Goal: Information Seeking & Learning: Learn about a topic

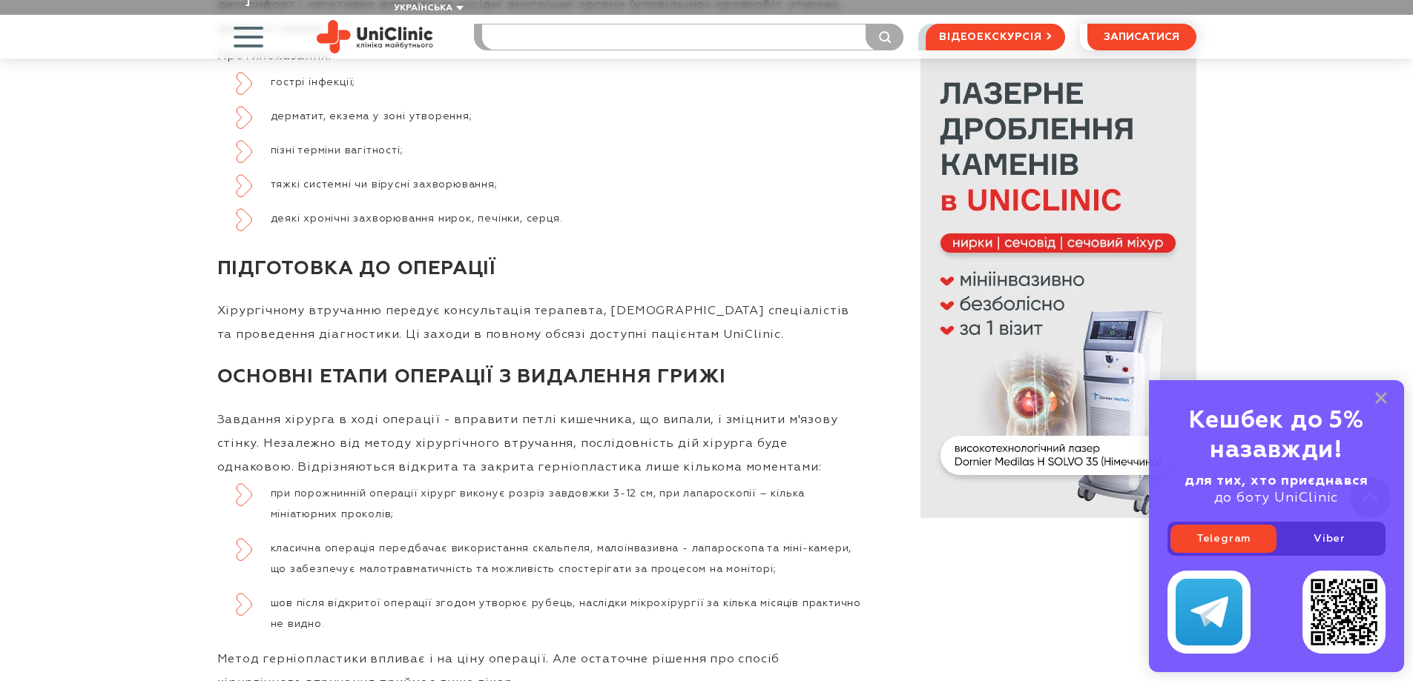
click at [538, 24] on input "search" at bounding box center [692, 36] width 421 height 25
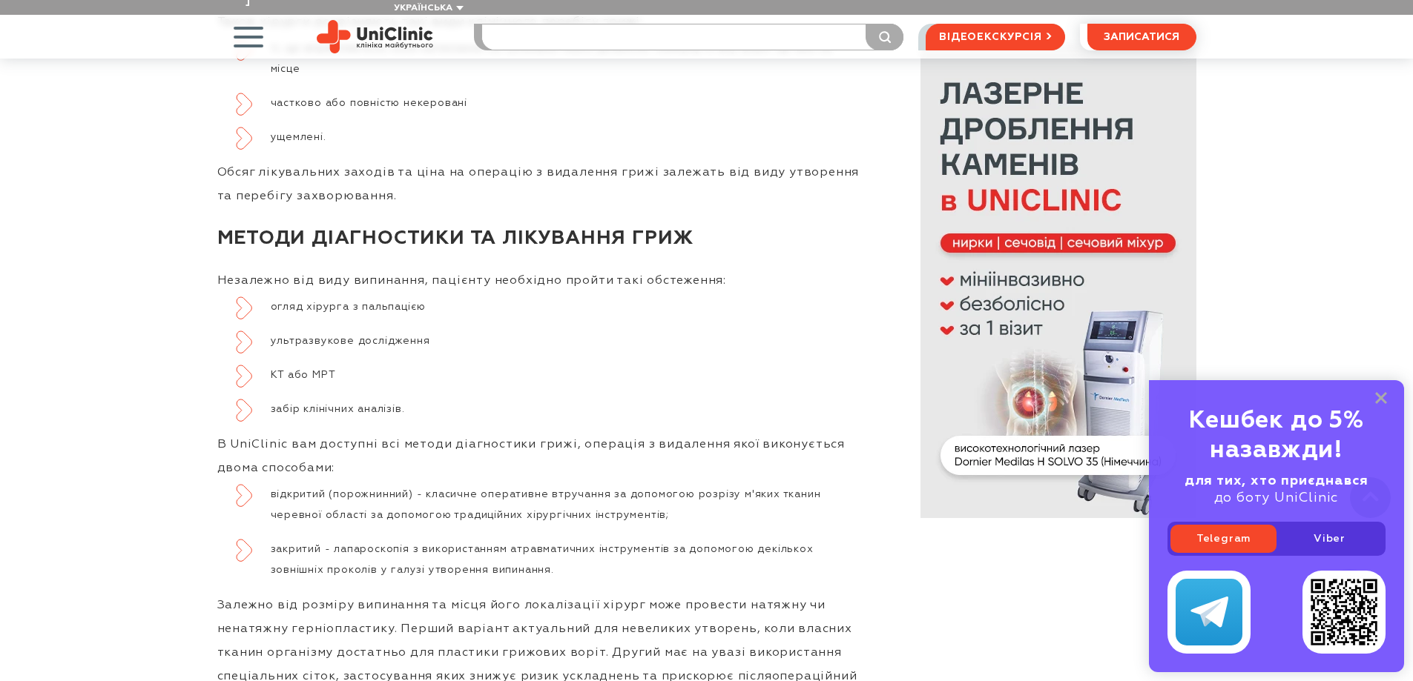
scroll to position [2744, 0]
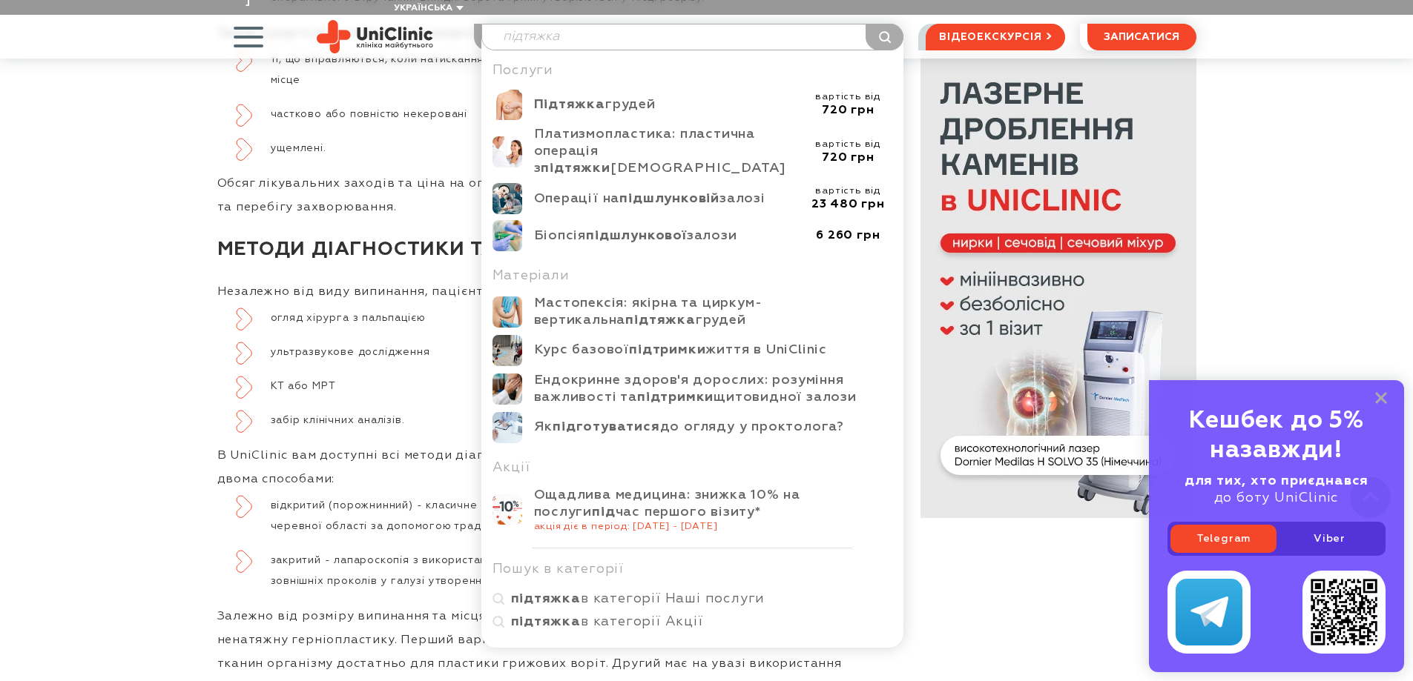
click at [595, 24] on input "підтяжка" at bounding box center [692, 36] width 421 height 25
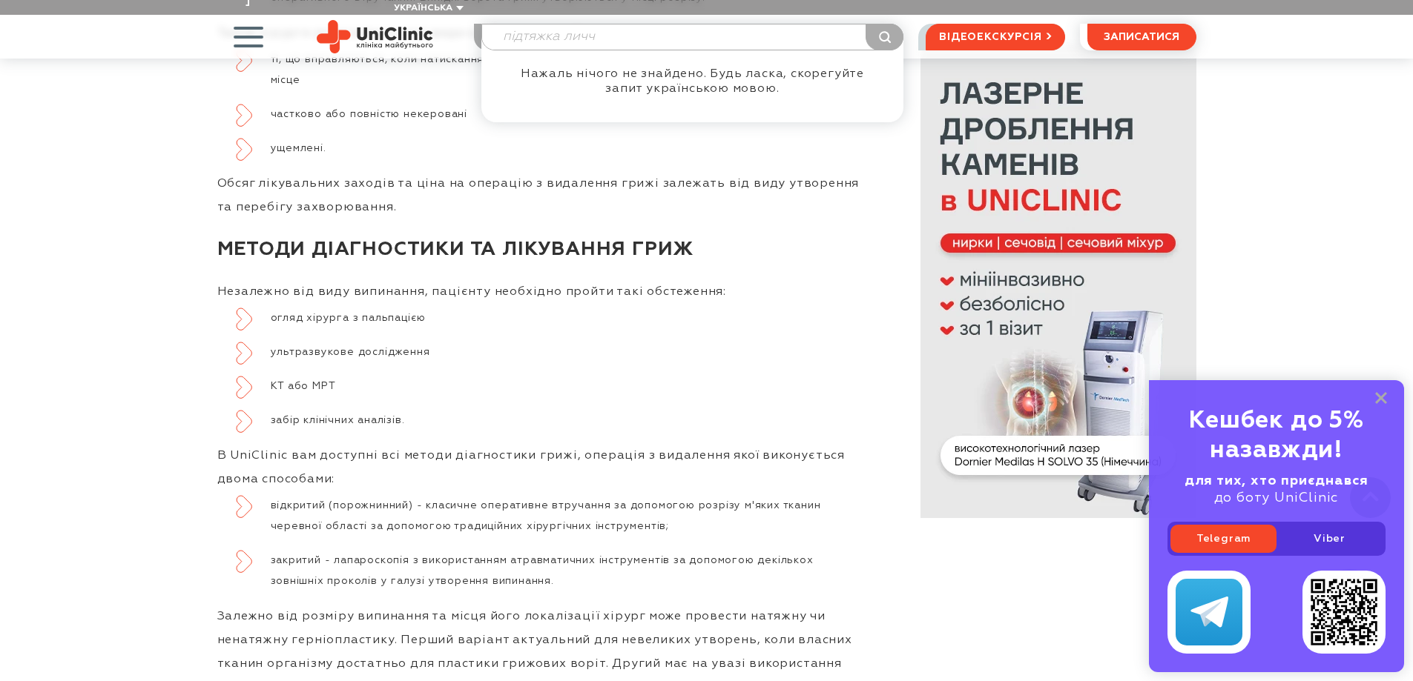
drag, startPoint x: 598, startPoint y: 22, endPoint x: 565, endPoint y: 23, distance: 32.7
click at [565, 24] on input "підтяжка личч" at bounding box center [692, 36] width 421 height 25
type input "підтяжка обли"
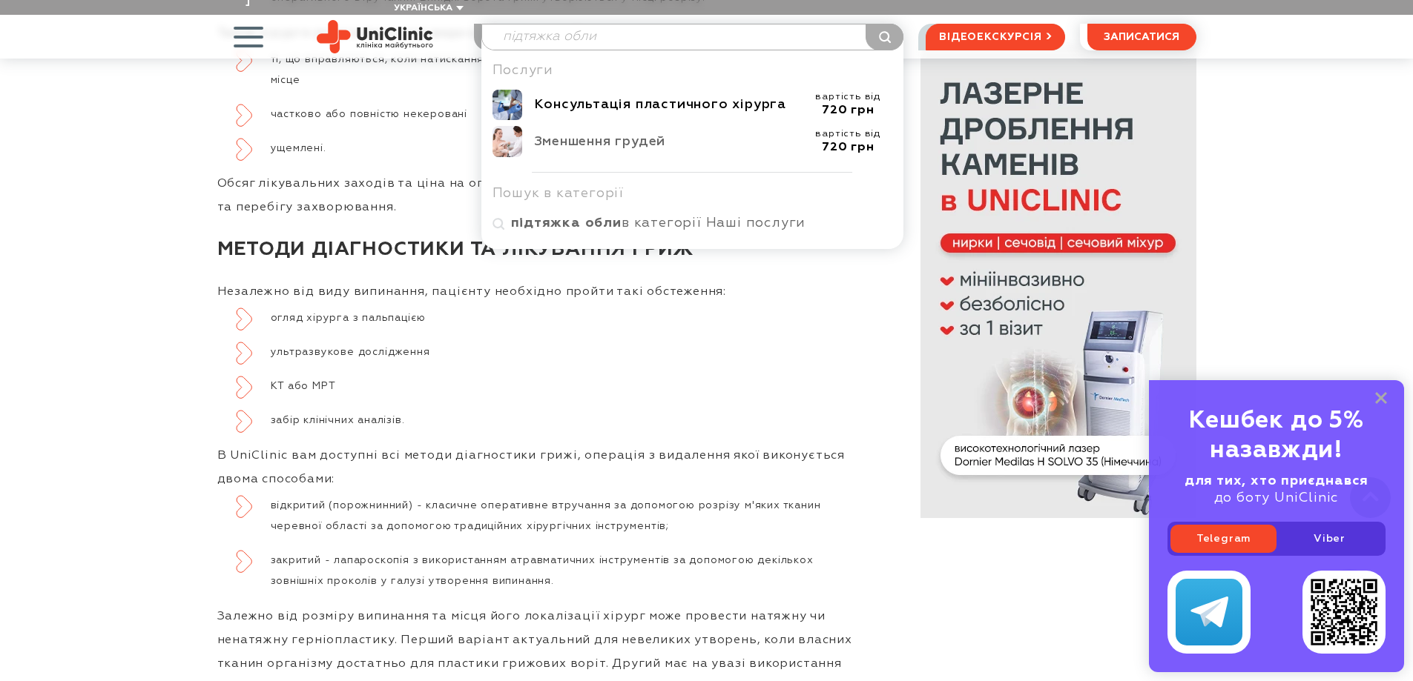
click at [660, 96] on div "Консультація пластичного хірурга" at bounding box center [669, 104] width 270 height 17
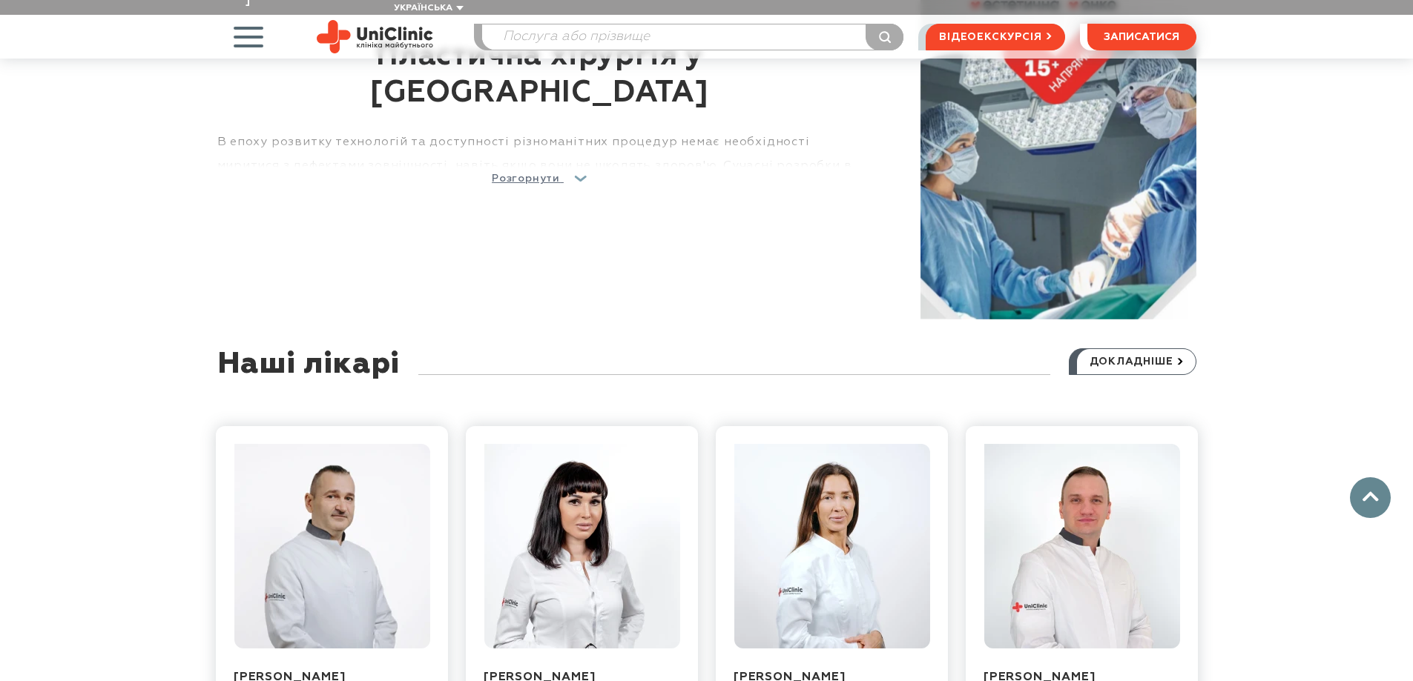
scroll to position [1038, 0]
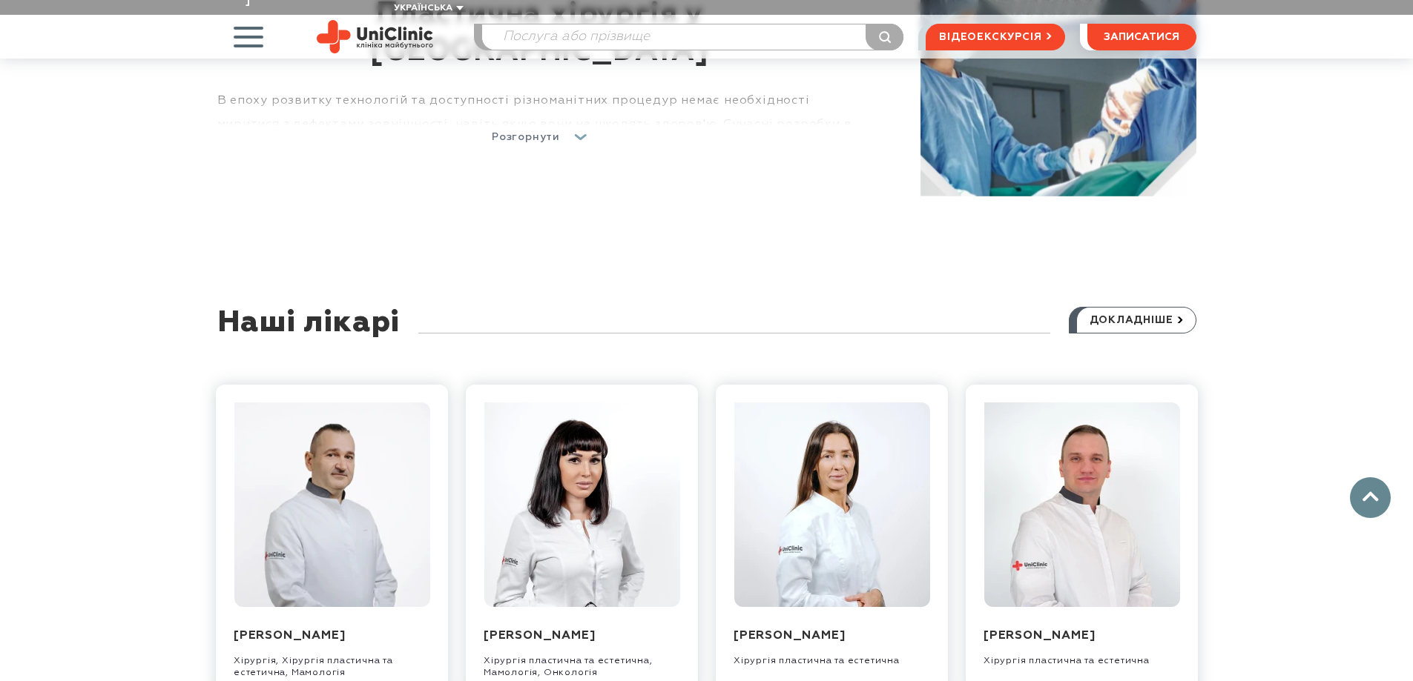
click at [561, 128] on link "Розгорнути" at bounding box center [540, 137] width 96 height 24
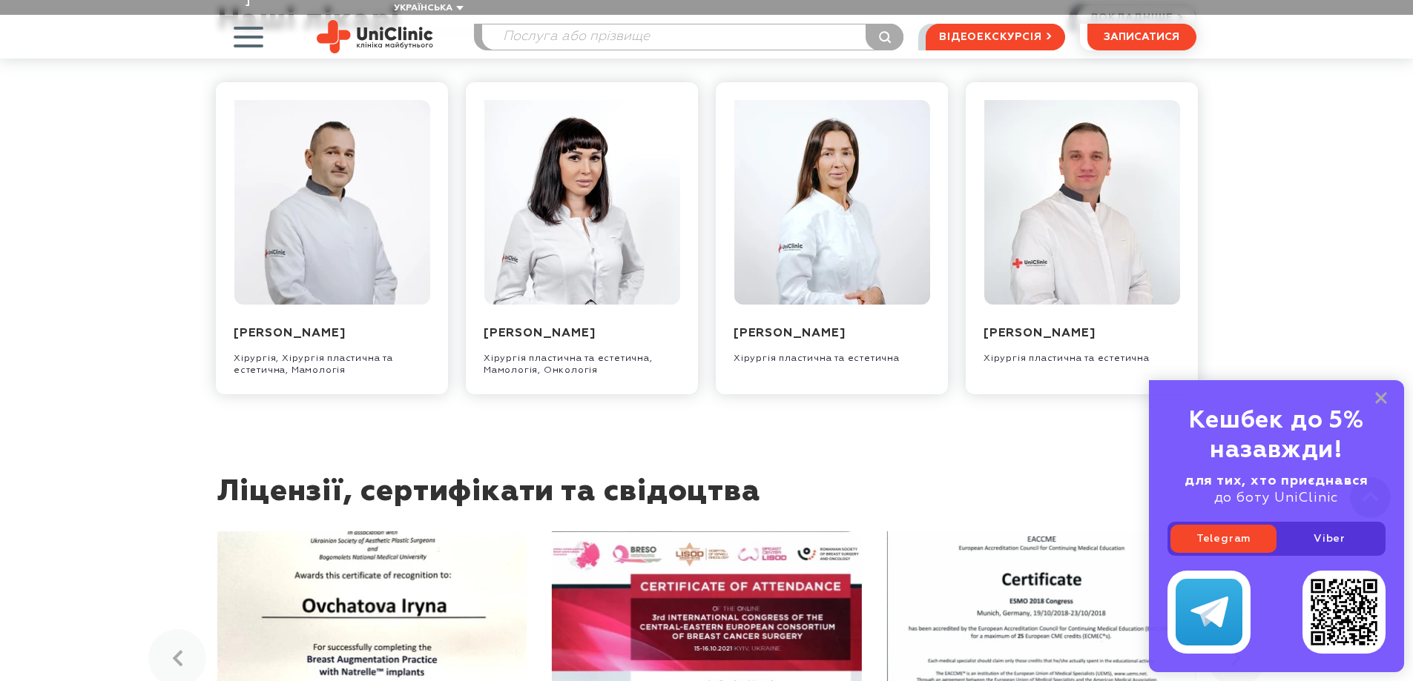
scroll to position [4523, 0]
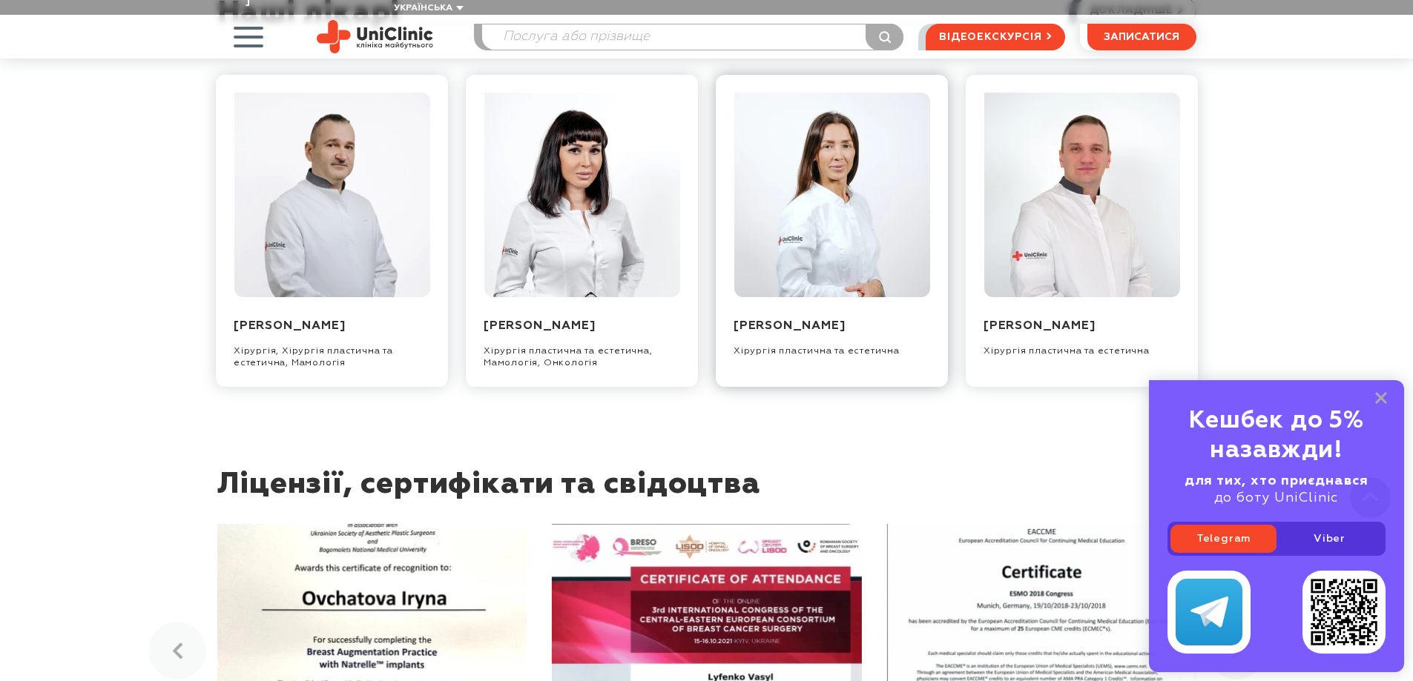
click at [828, 133] on img at bounding box center [831, 195] width 196 height 205
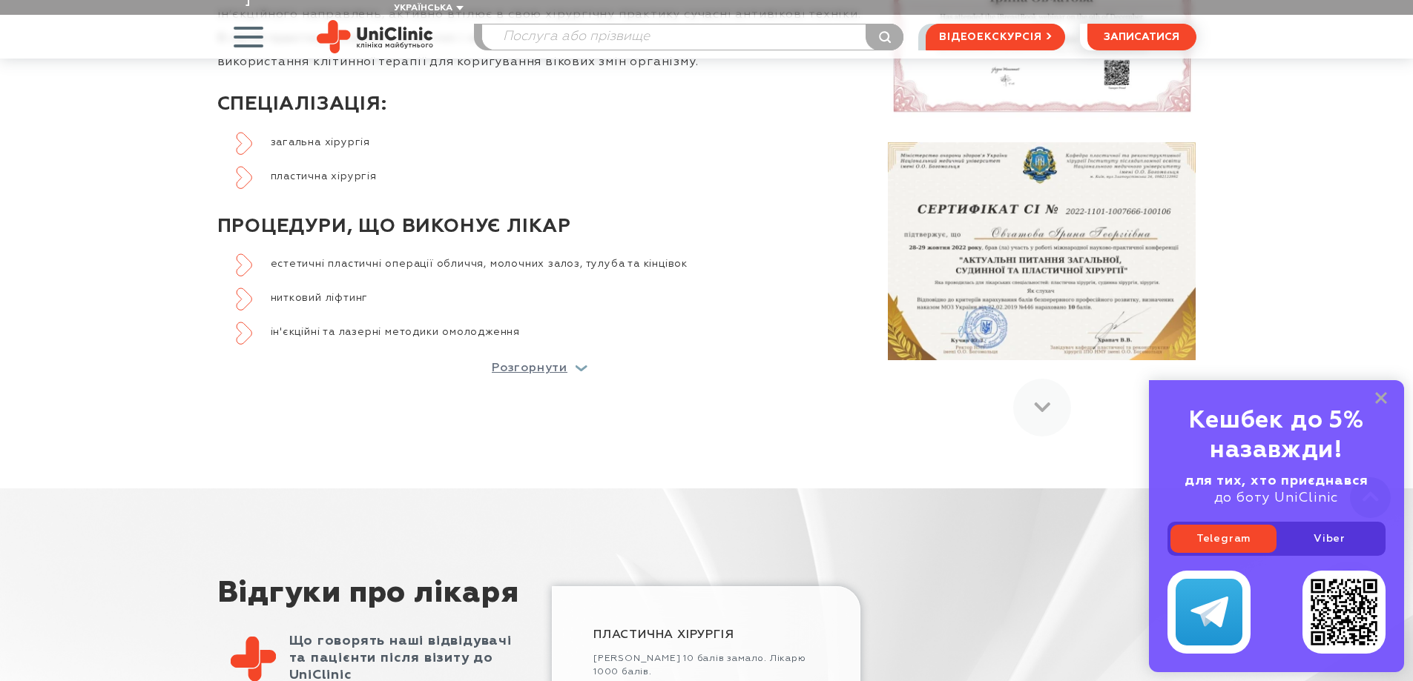
scroll to position [890, 0]
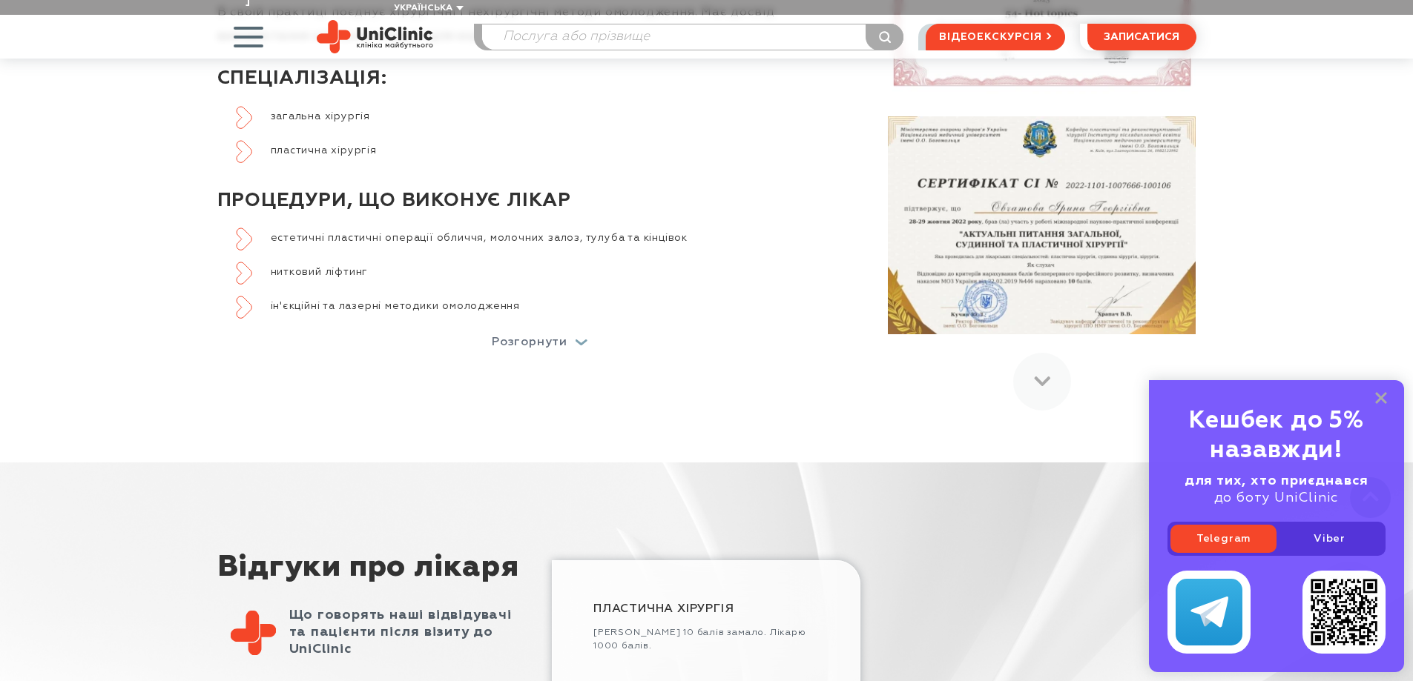
click at [546, 337] on p "Розгорнути" at bounding box center [530, 343] width 76 height 12
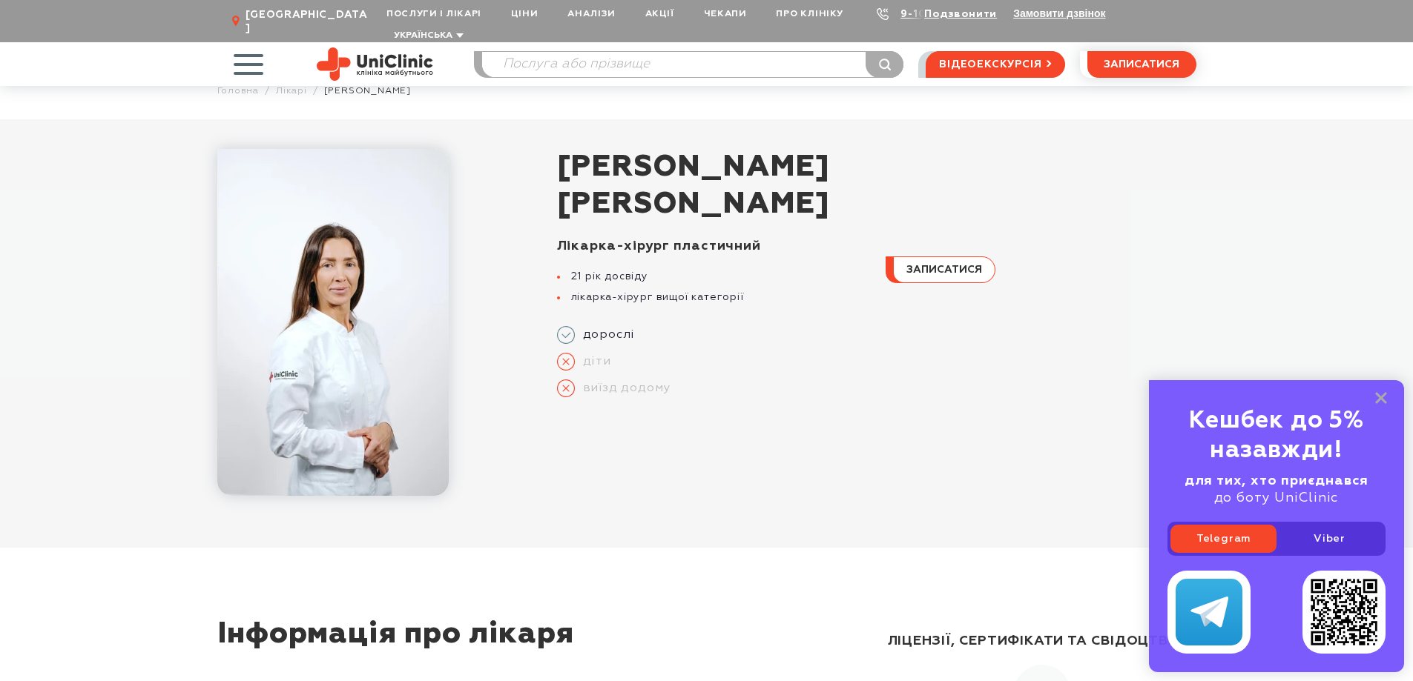
scroll to position [0, 0]
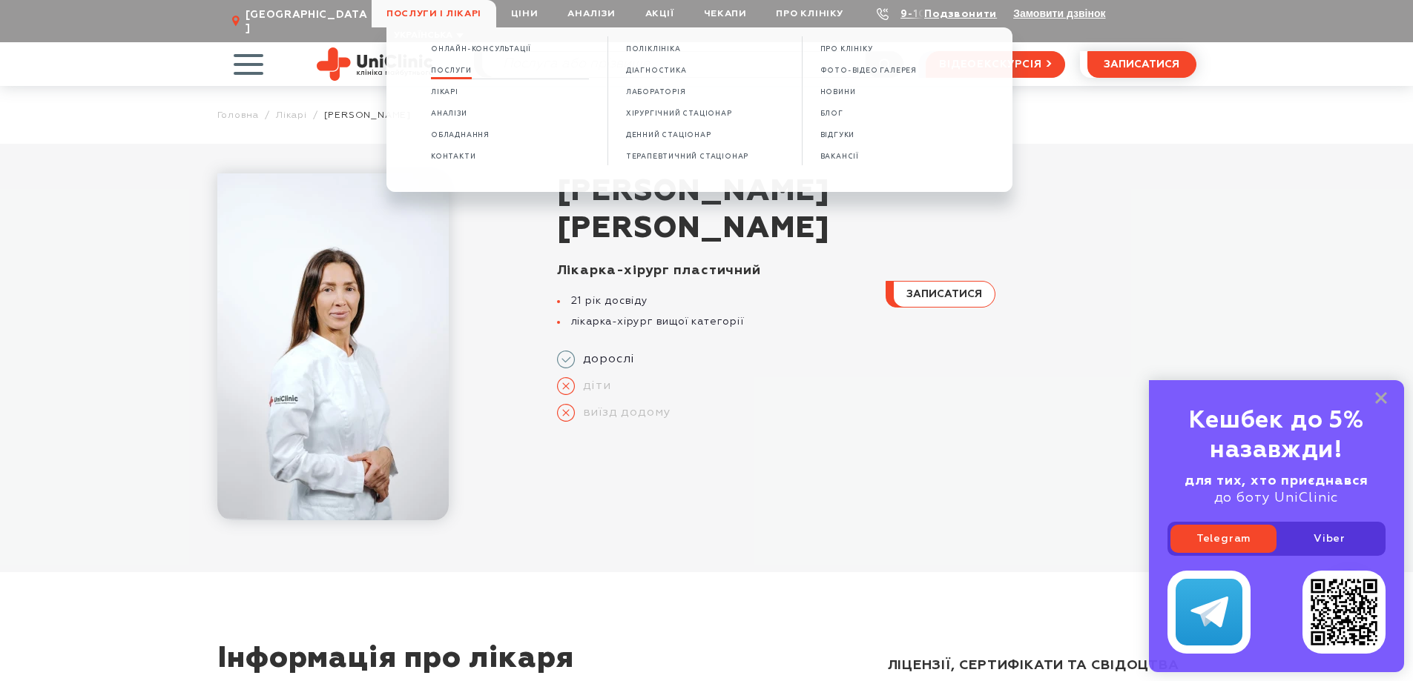
click at [470, 71] on span "Послуги" at bounding box center [451, 71] width 41 height 8
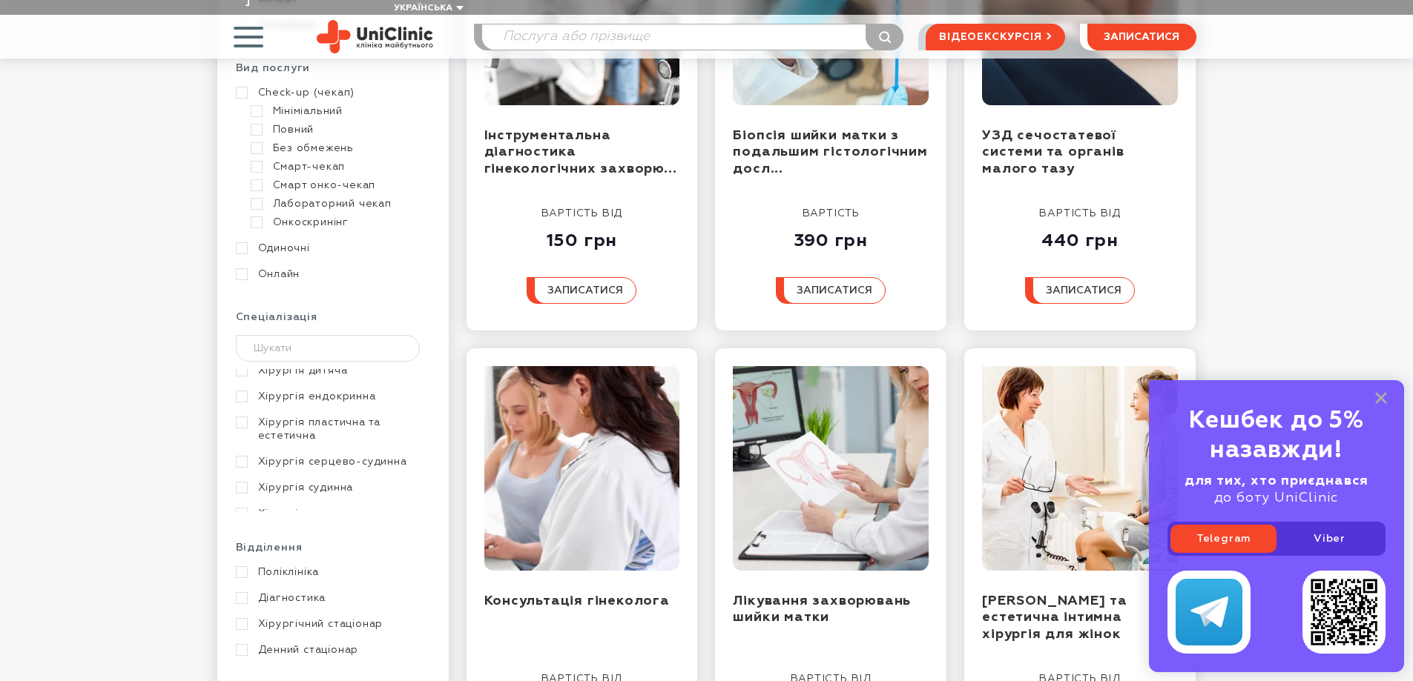
scroll to position [1112, 0]
click at [244, 413] on link "Хірургія пластична та естетична" at bounding box center [331, 426] width 191 height 27
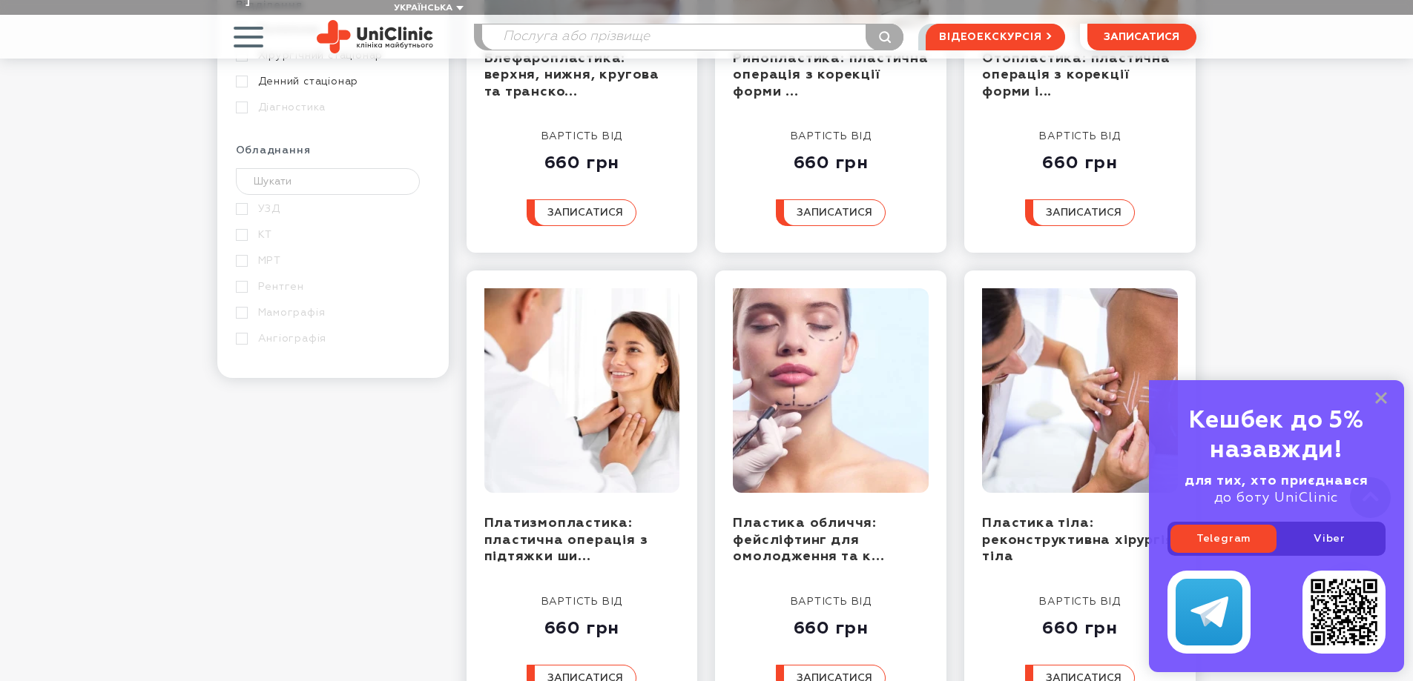
scroll to position [964, 0]
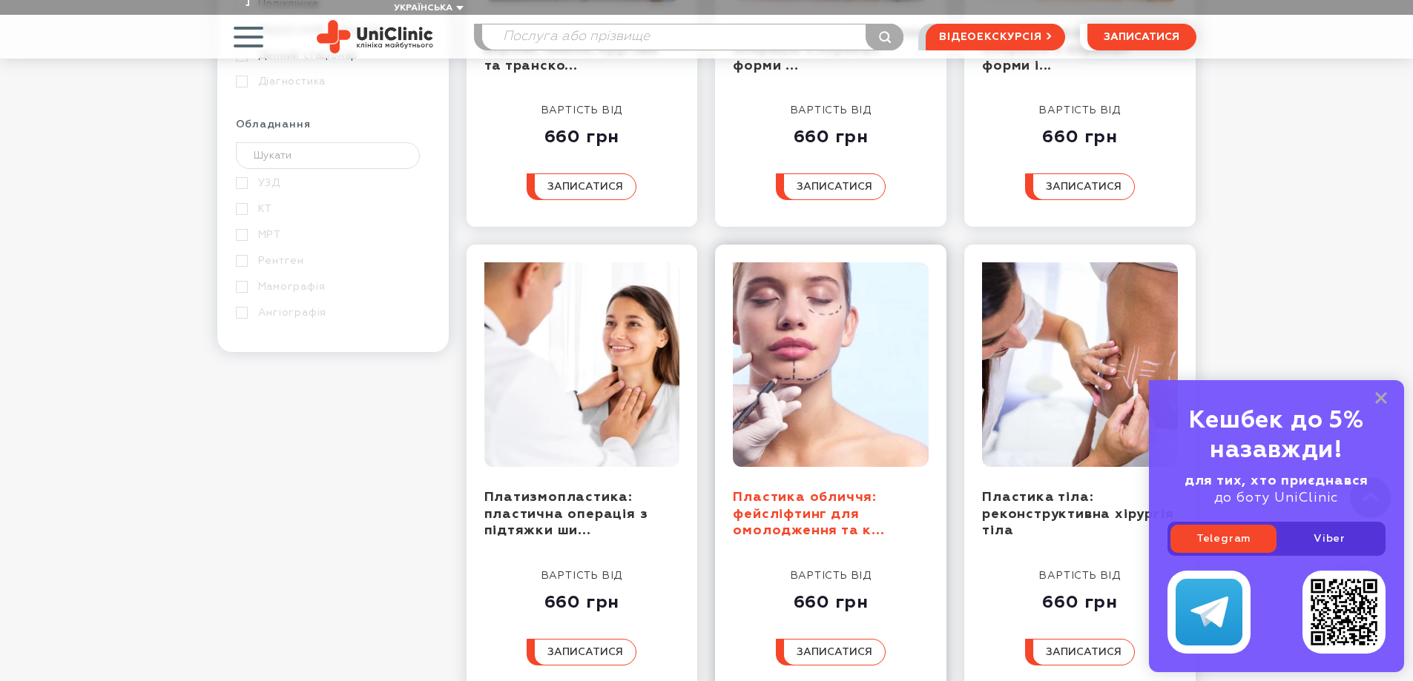
click at [833, 496] on link "Пластика обличчя: фейсліфтинг для омолодження та к..." at bounding box center [808, 514] width 151 height 47
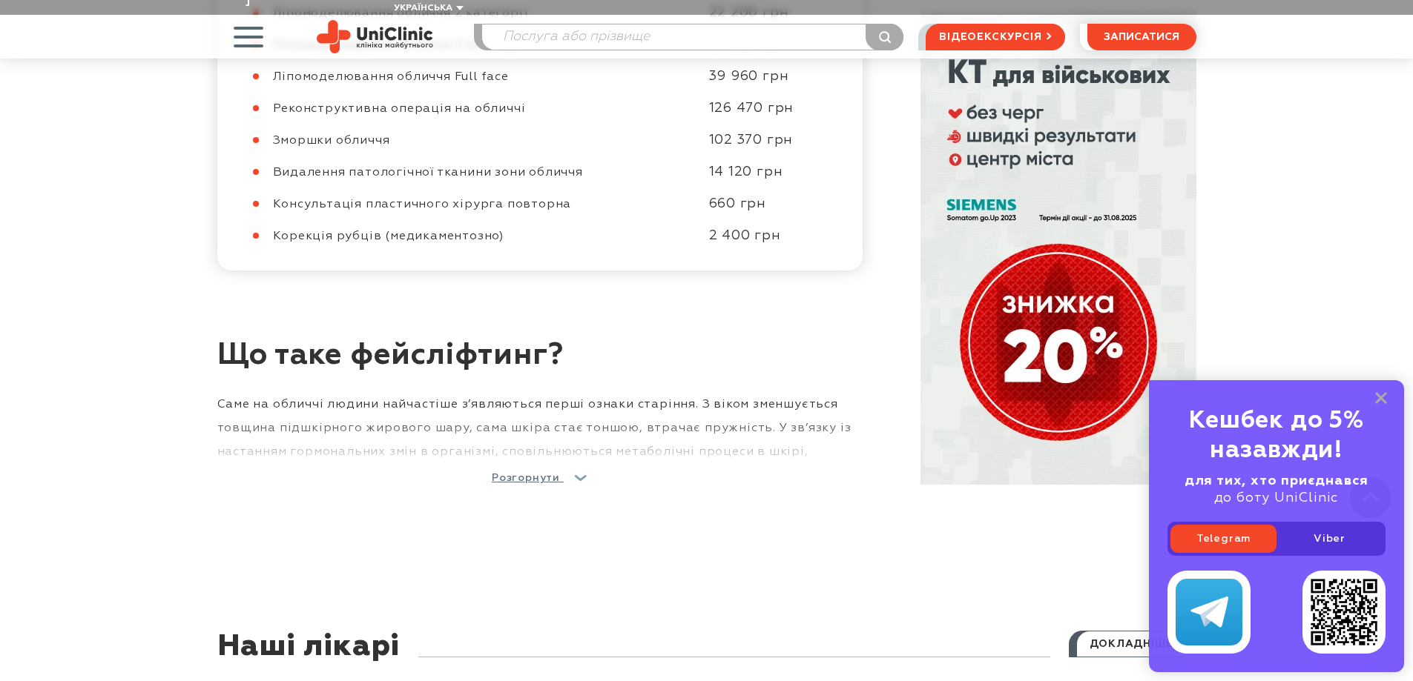
scroll to position [1409, 0]
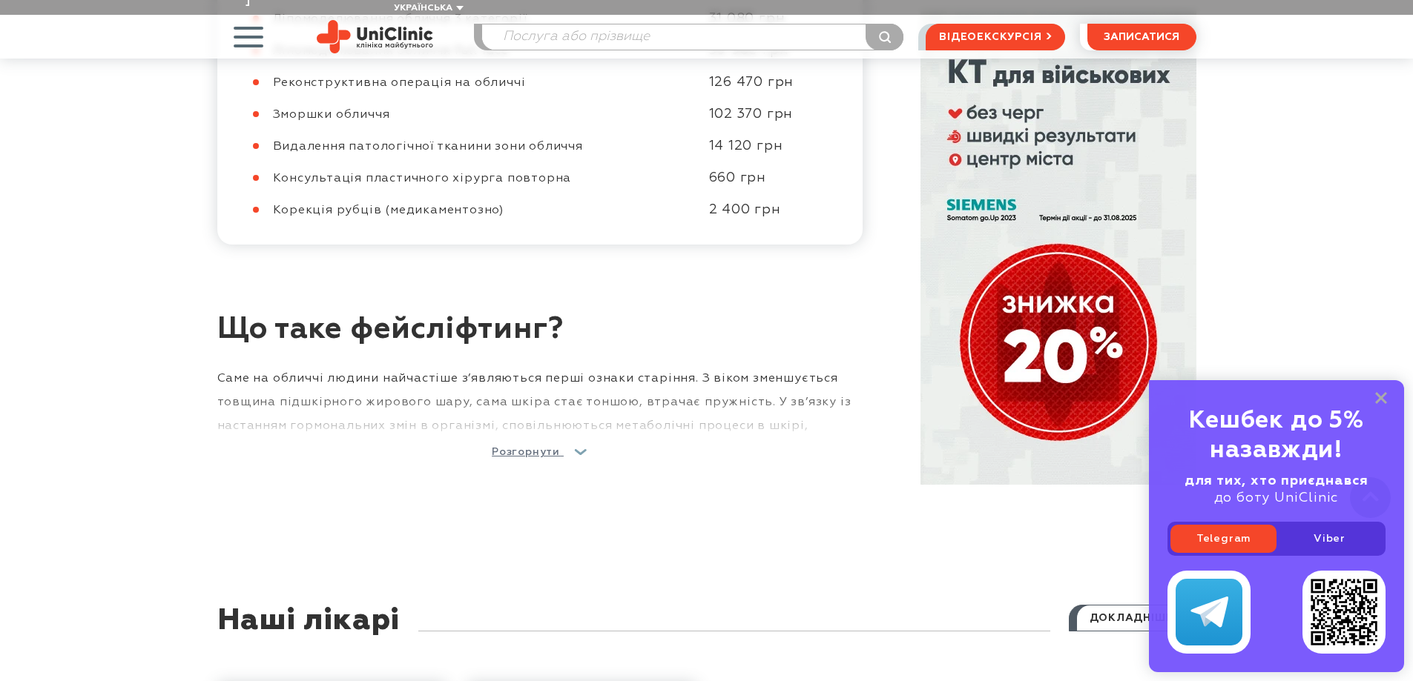
click at [536, 447] on span "Розгорнути" at bounding box center [526, 452] width 68 height 10
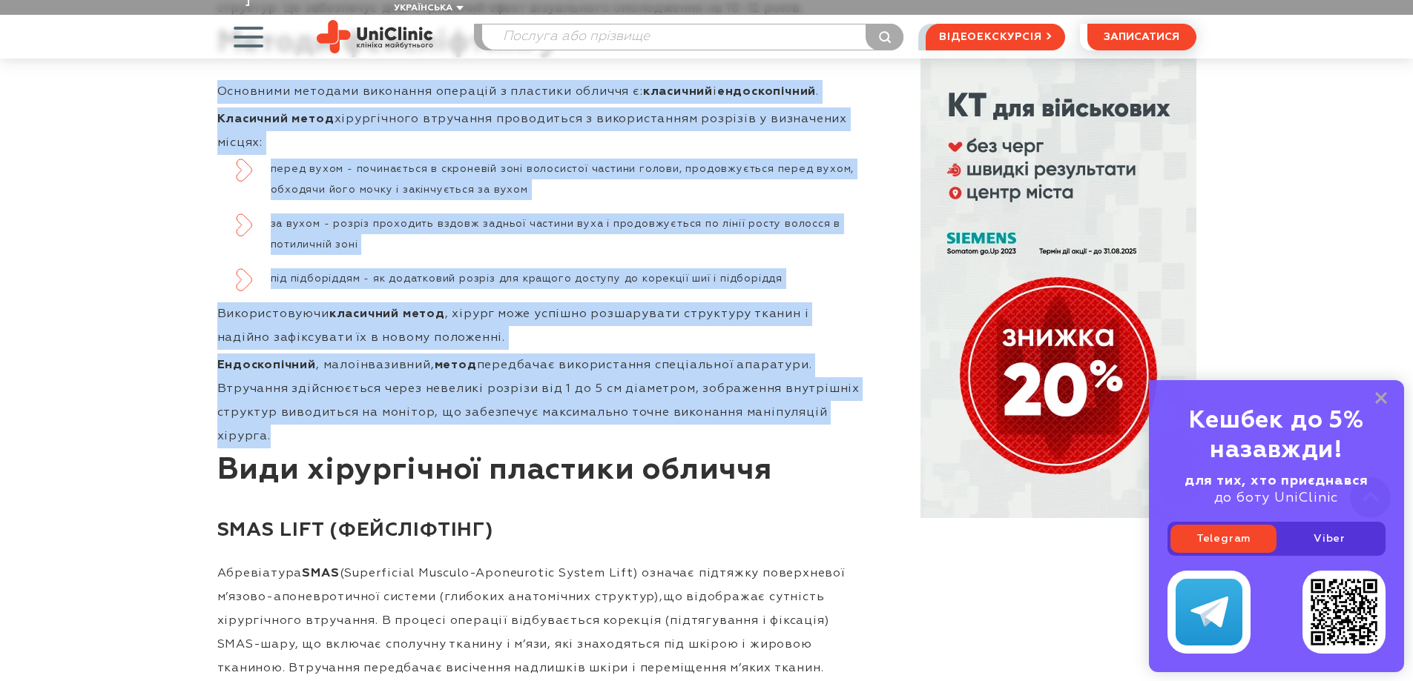
scroll to position [2150, 0]
drag, startPoint x: 218, startPoint y: 215, endPoint x: 327, endPoint y: 404, distance: 218.3
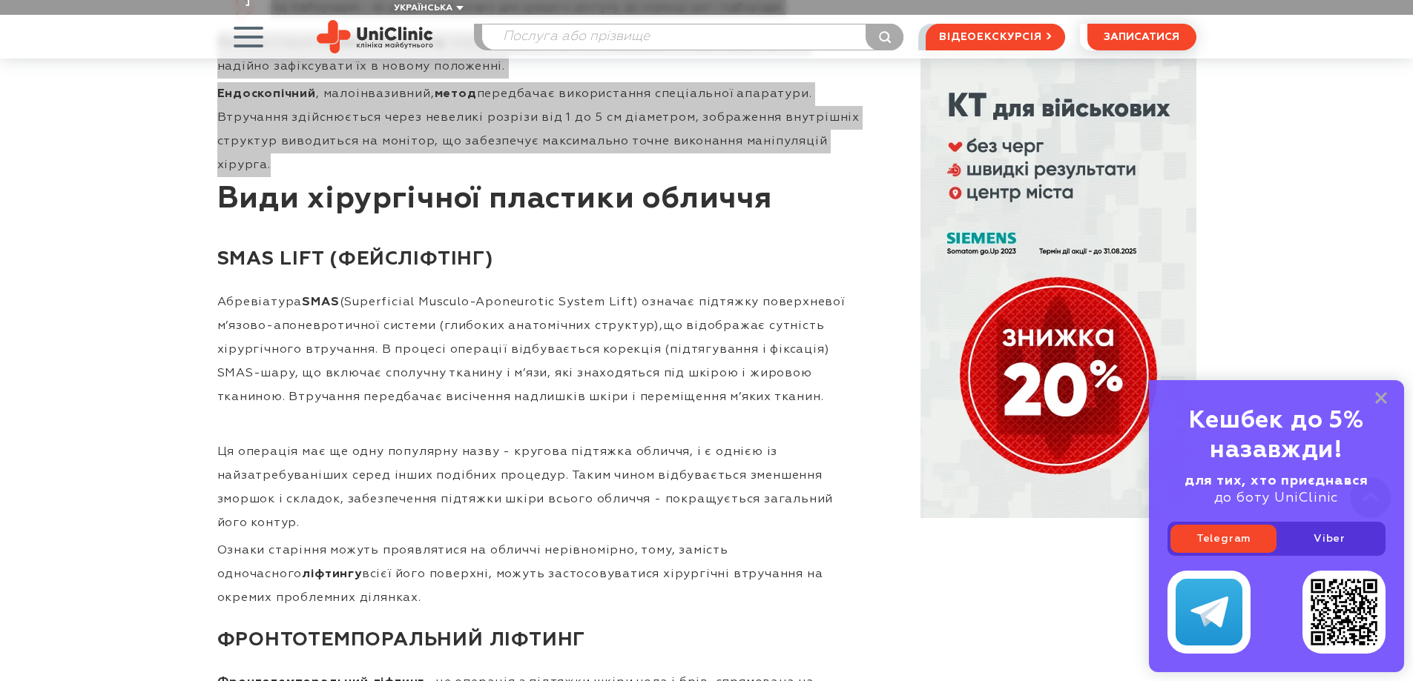
scroll to position [2447, 0]
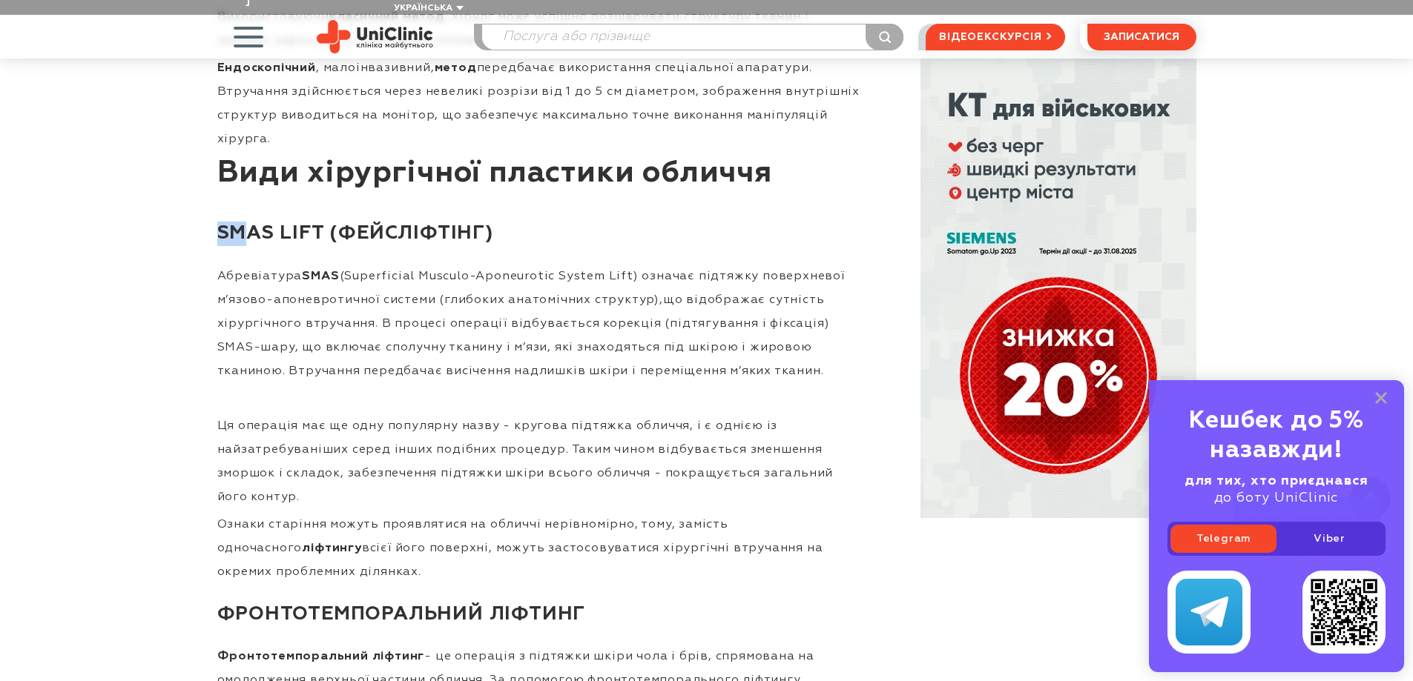
drag, startPoint x: 219, startPoint y: 207, endPoint x: 243, endPoint y: 221, distance: 28.2
click at [243, 221] on h3 "Smas lift (Фейсліфтінг)" at bounding box center [539, 234] width 645 height 54
drag, startPoint x: 377, startPoint y: 300, endPoint x: 840, endPoint y: 339, distance: 465.1
click at [840, 339] on p "Абревіатура SMAS (Superficial Musculo-Aponeurotic System Lift) означає підтяжку…" at bounding box center [539, 324] width 645 height 119
copy p "В процесі операції відбувається корекція (підтягування і фіксація) SMAS-шару, щ…"
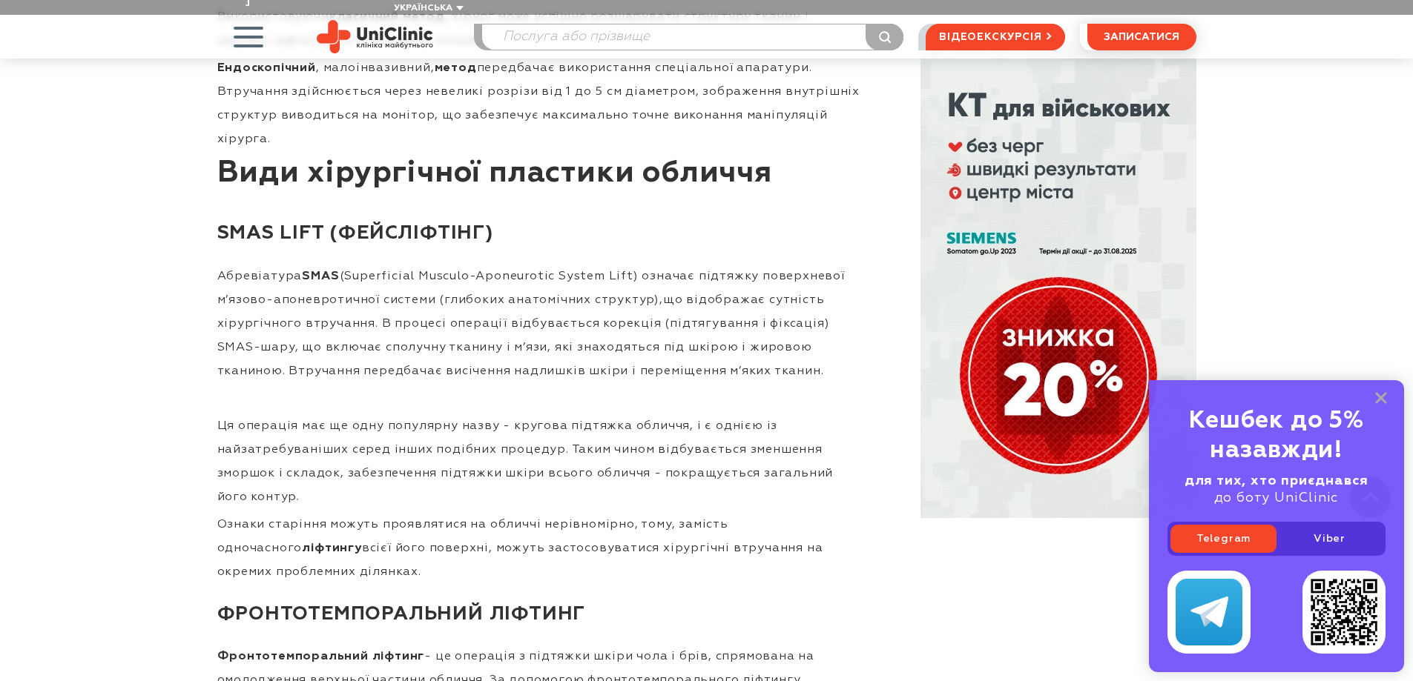
click at [342, 207] on h3 "Smas lift (Фейсліфтінг)" at bounding box center [539, 234] width 645 height 54
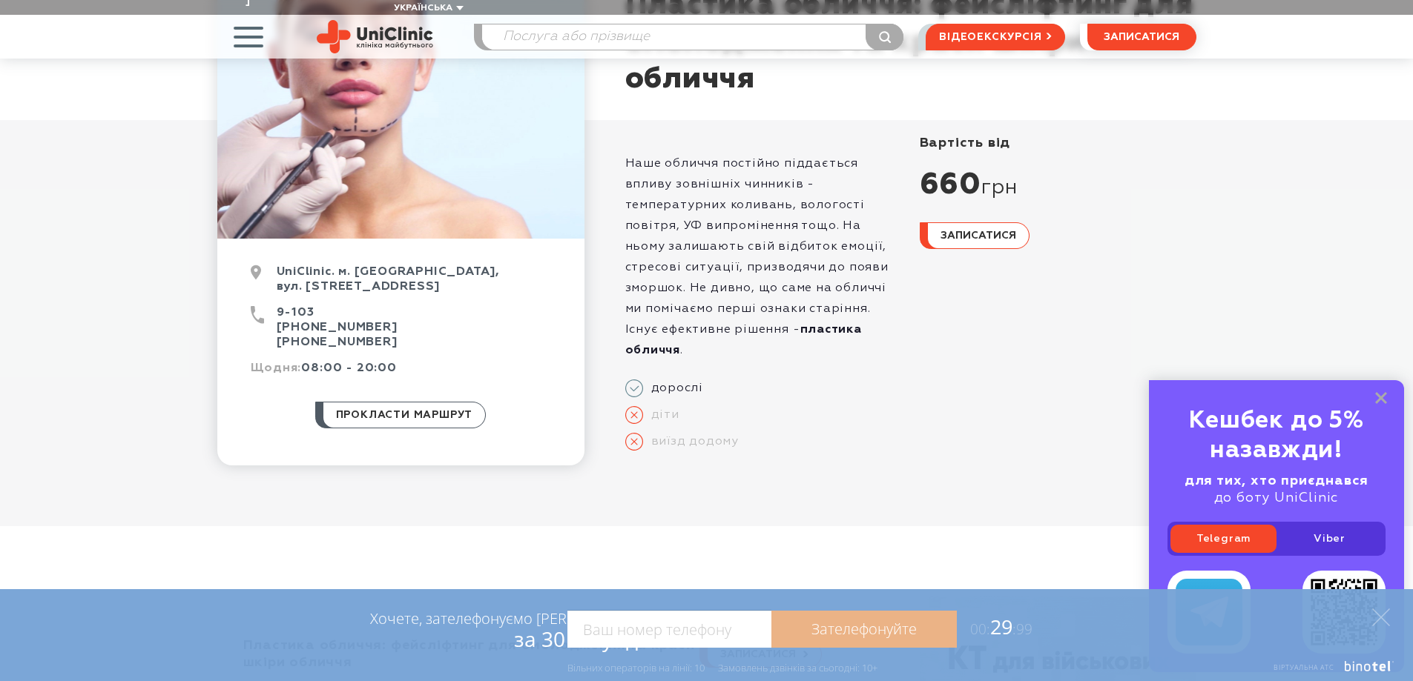
scroll to position [0, 0]
